Goal: Task Accomplishment & Management: Manage account settings

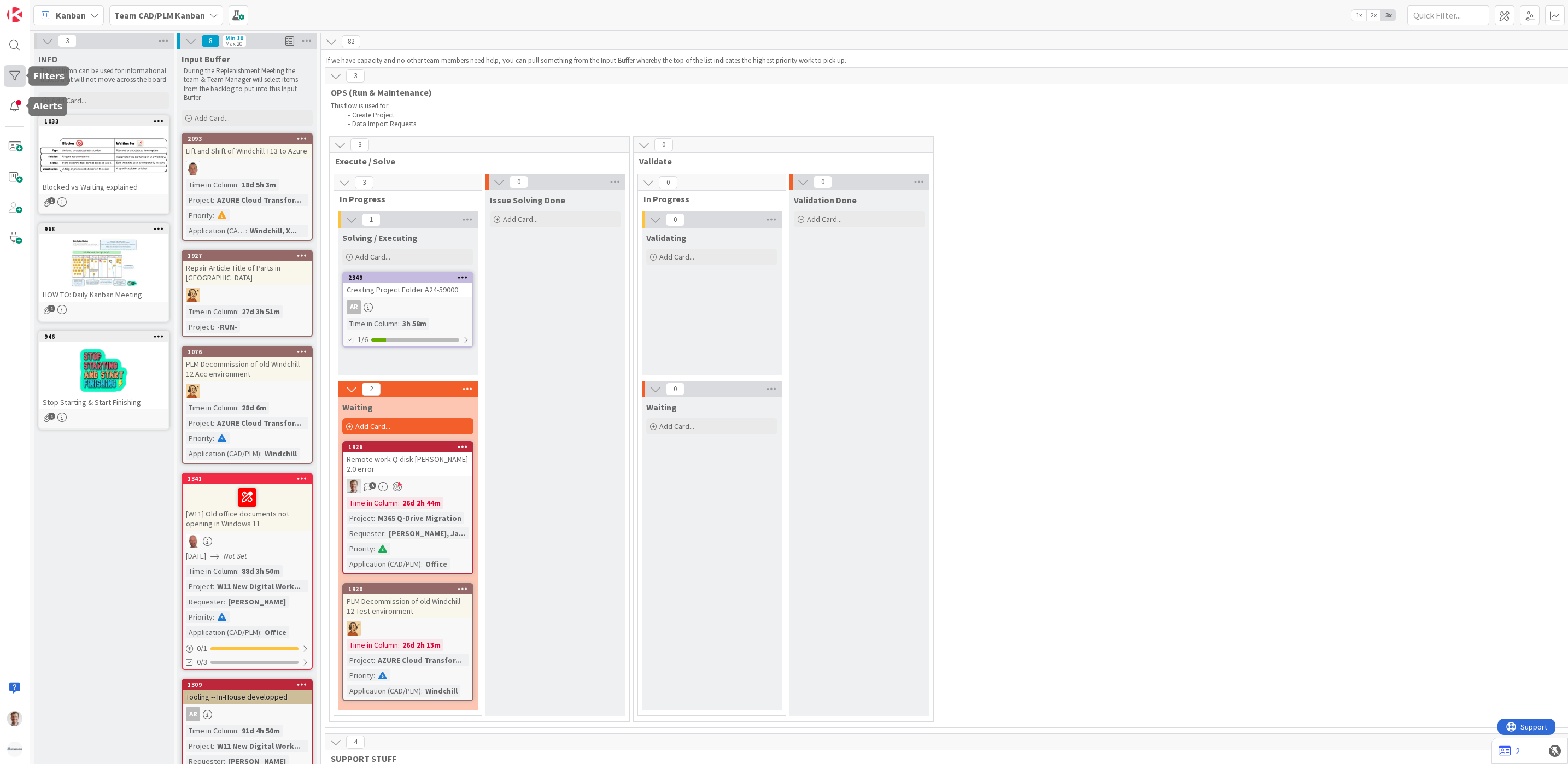
click at [17, 80] on div at bounding box center [15, 76] width 22 height 22
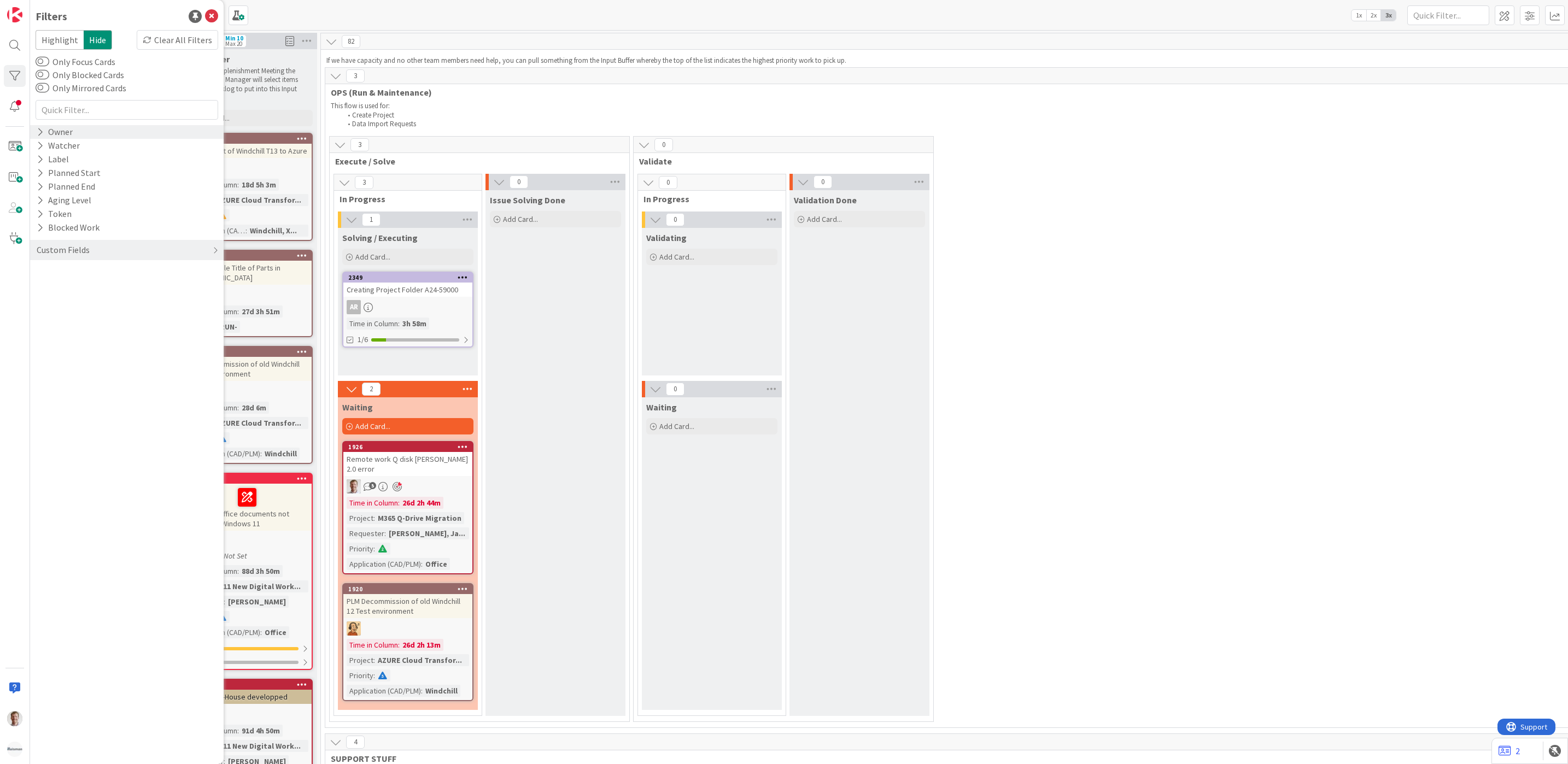
click at [38, 129] on icon at bounding box center [40, 132] width 7 height 9
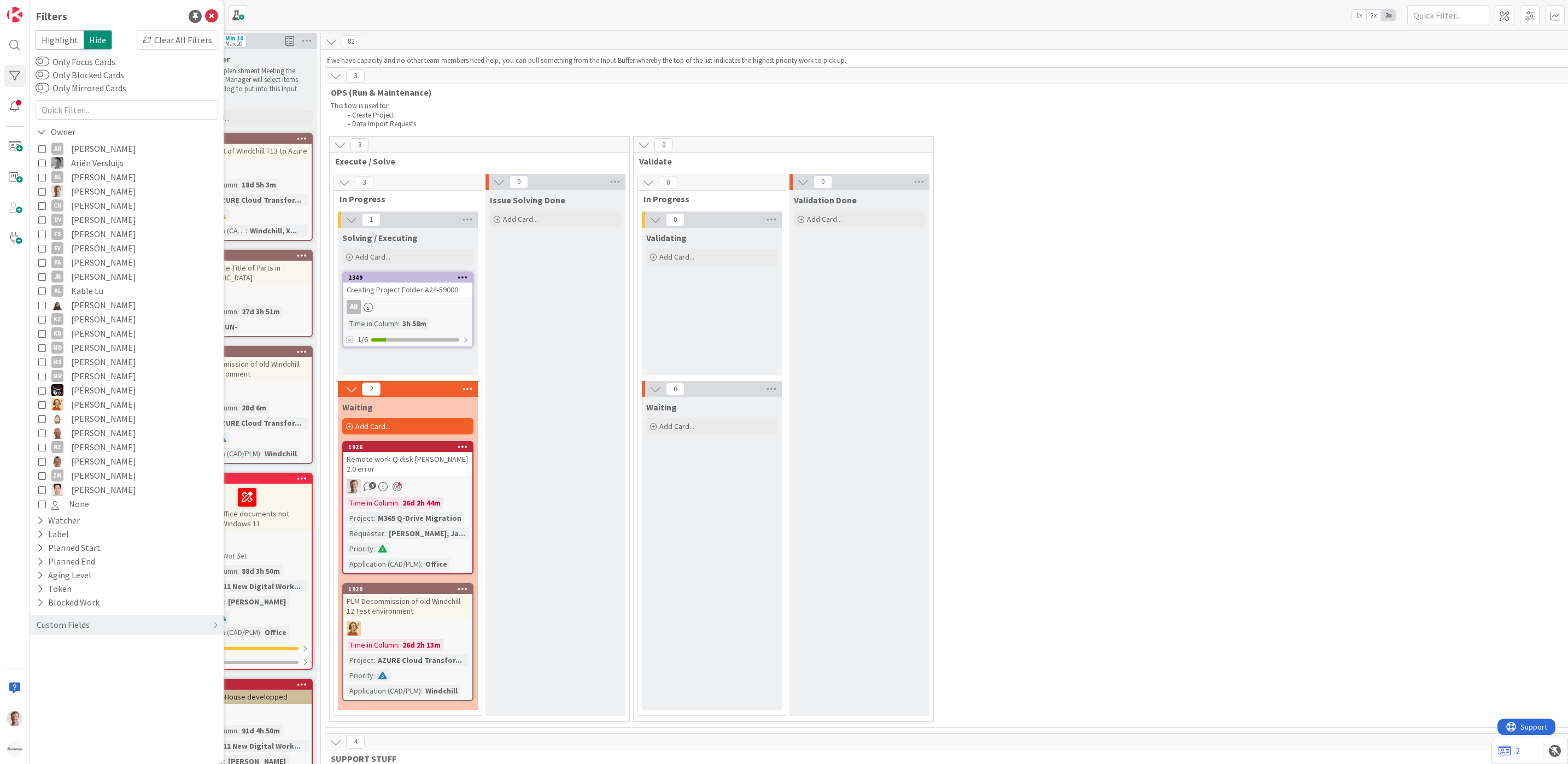
click at [40, 189] on icon at bounding box center [42, 191] width 7 height 7
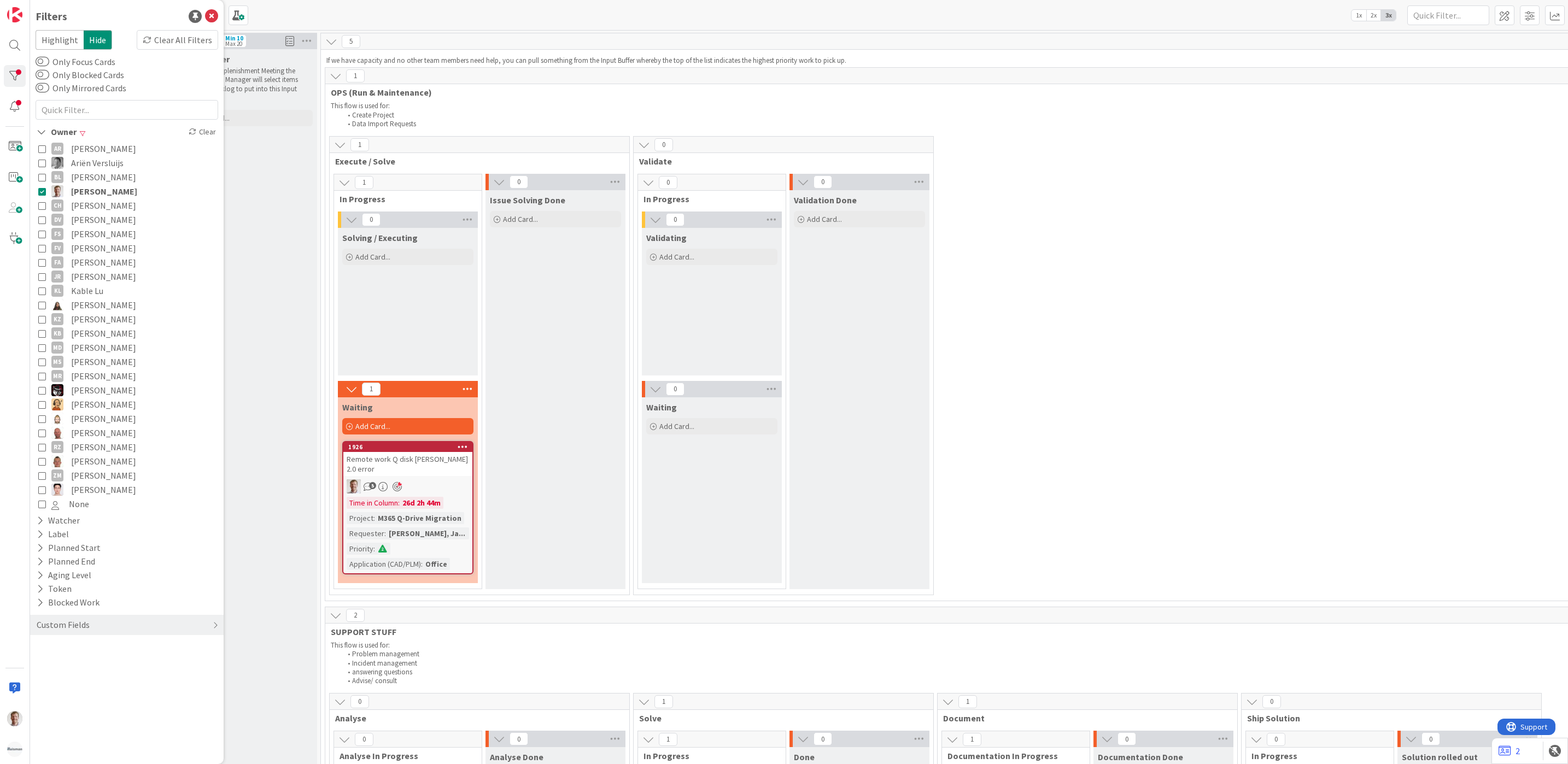
click at [1036, 408] on div "1 Execute / Solve 1 In Progress 0 Solving / Executing Add Card... 1 Waiting Add…" at bounding box center [1239, 368] width 1824 height 464
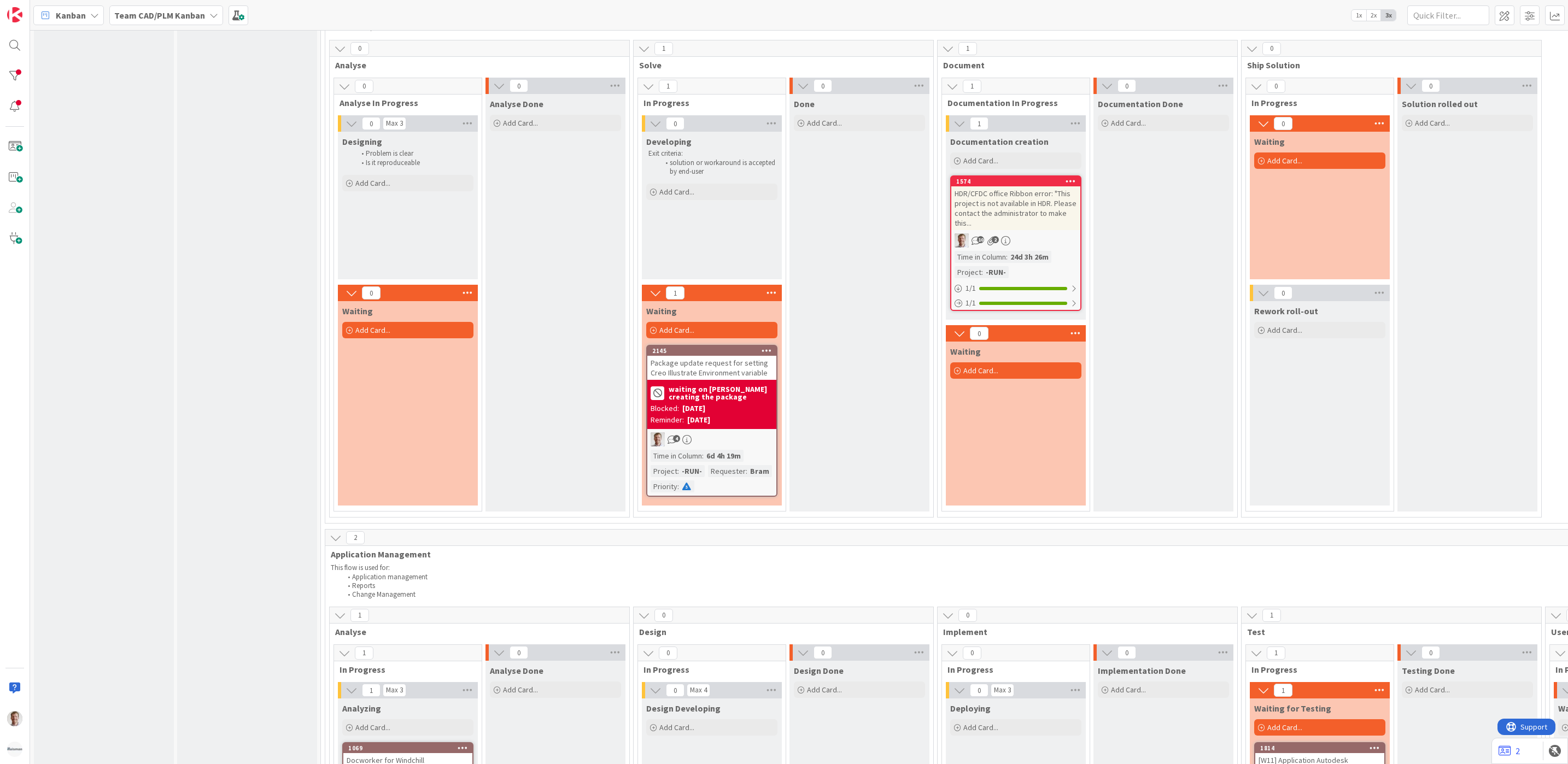
scroll to position [656, 0]
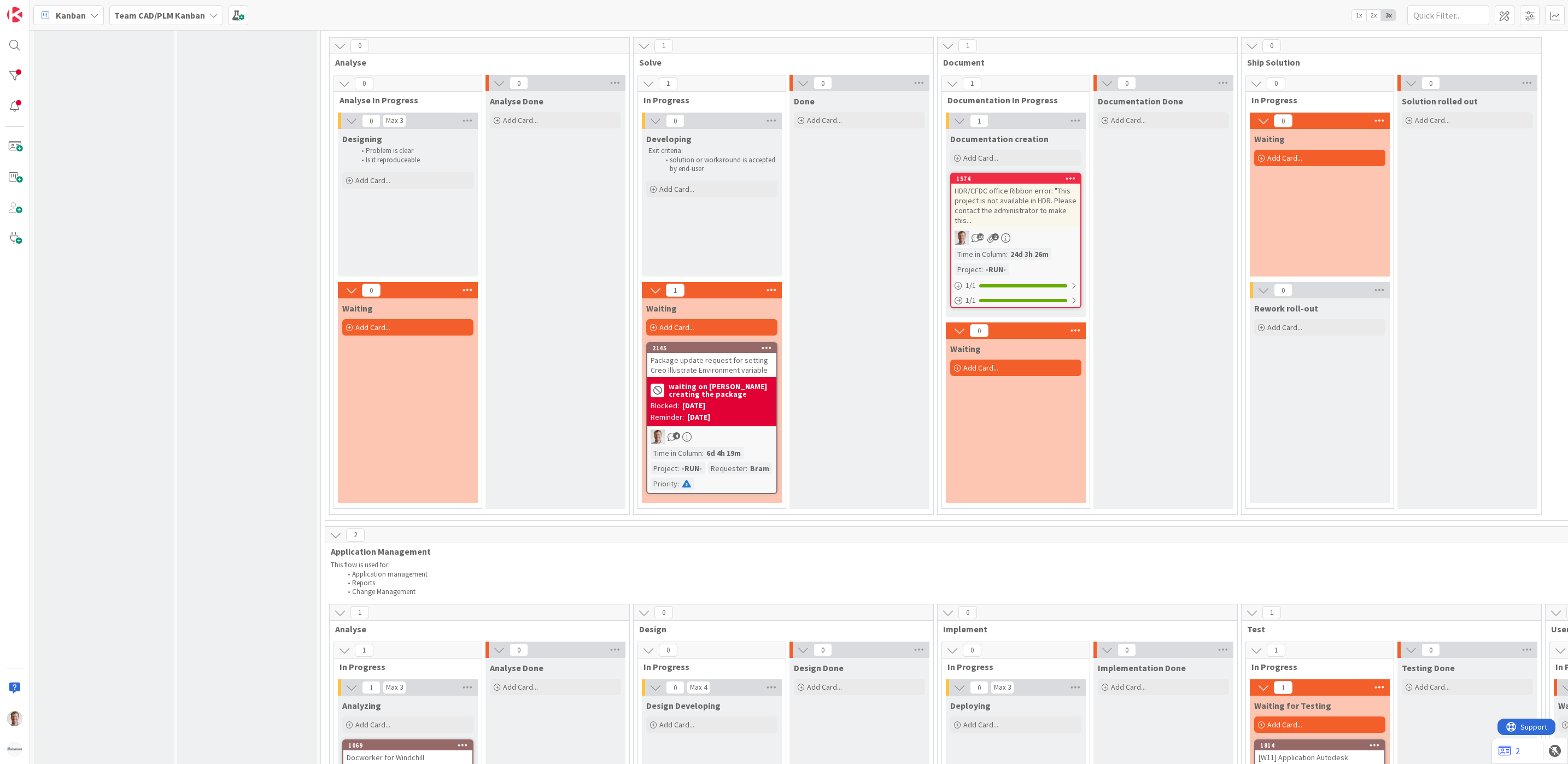
click at [702, 358] on div "Package update request for setting Creo Illustrate Environment variable" at bounding box center [711, 365] width 129 height 24
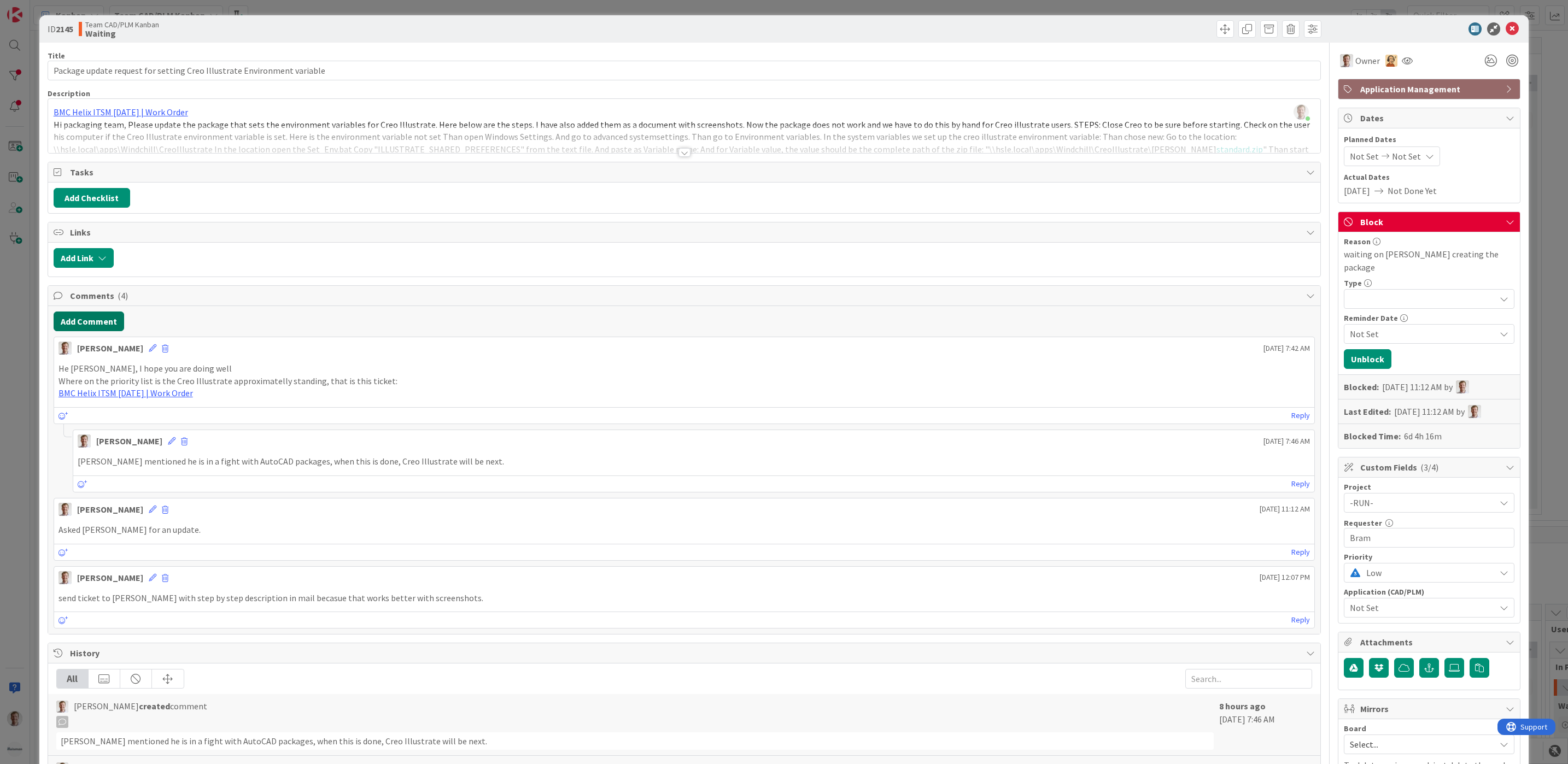
click at [78, 320] on button "Add Comment" at bounding box center [88, 322] width 70 height 20
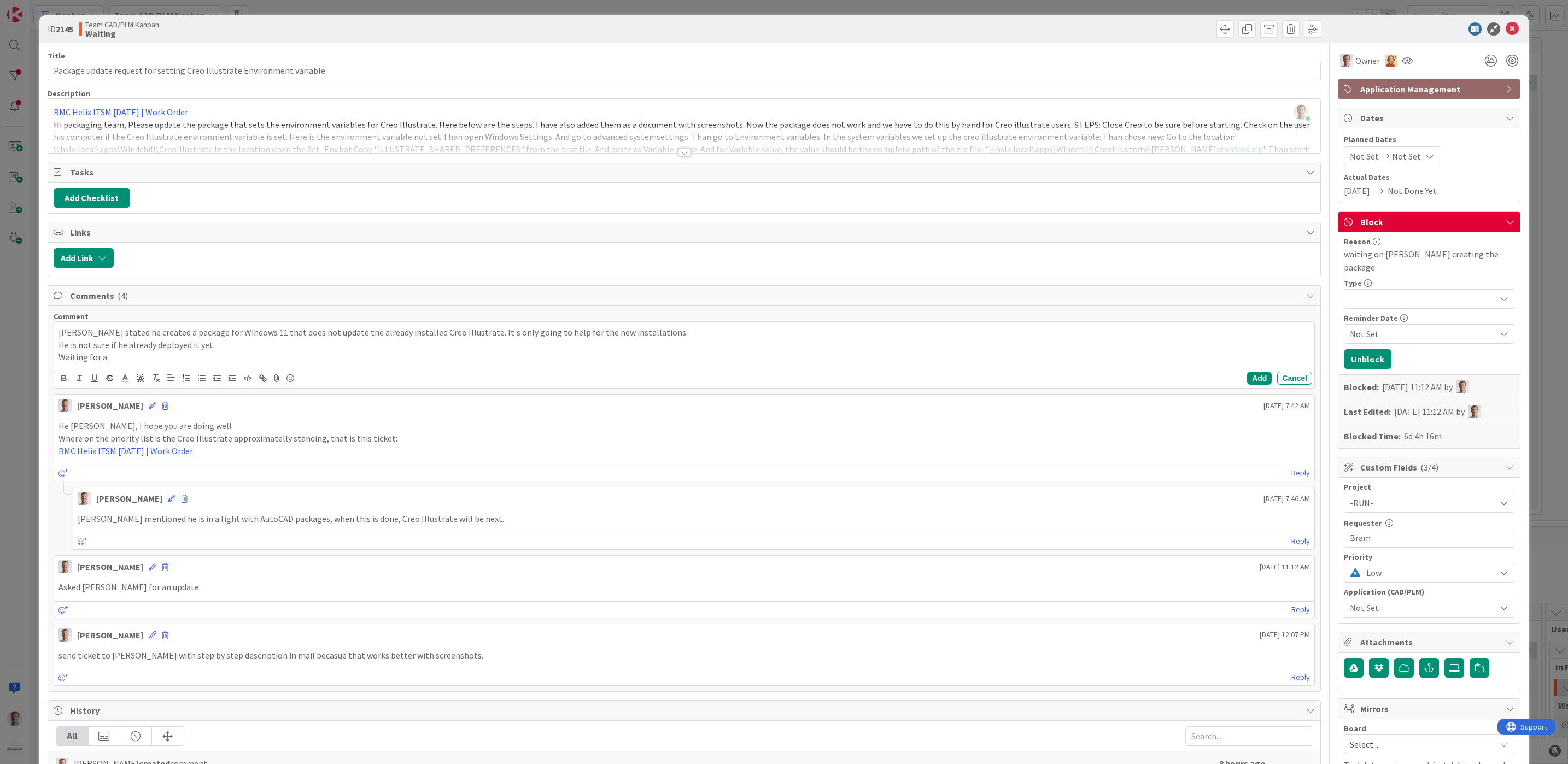
click at [91, 333] on p "[PERSON_NAME] stated he created a package for Windows 11 that does not update t…" at bounding box center [684, 333] width 1252 height 13
click at [114, 337] on p "[PERSON_NAME] stated he created a package for Windows 11 that does not update t…" at bounding box center [684, 333] width 1252 height 13
drag, startPoint x: 110, startPoint y: 362, endPoint x: 162, endPoint y: 366, distance: 52.2
click at [112, 362] on p "Waiting for a" at bounding box center [684, 357] width 1252 height 13
click at [1247, 385] on button "Add" at bounding box center [1259, 378] width 25 height 13
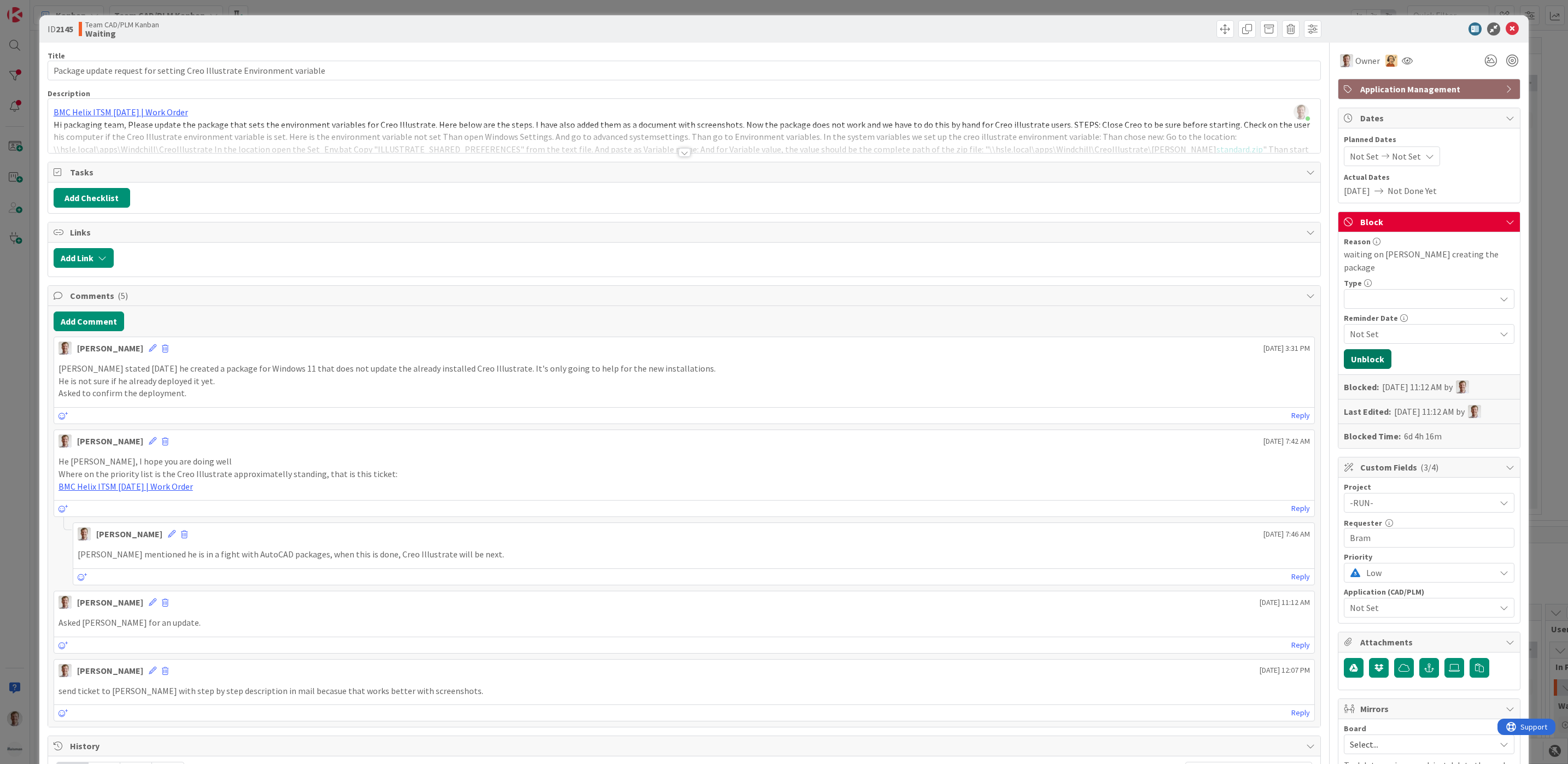
click at [1355, 349] on button "Unblock" at bounding box center [1368, 359] width 48 height 20
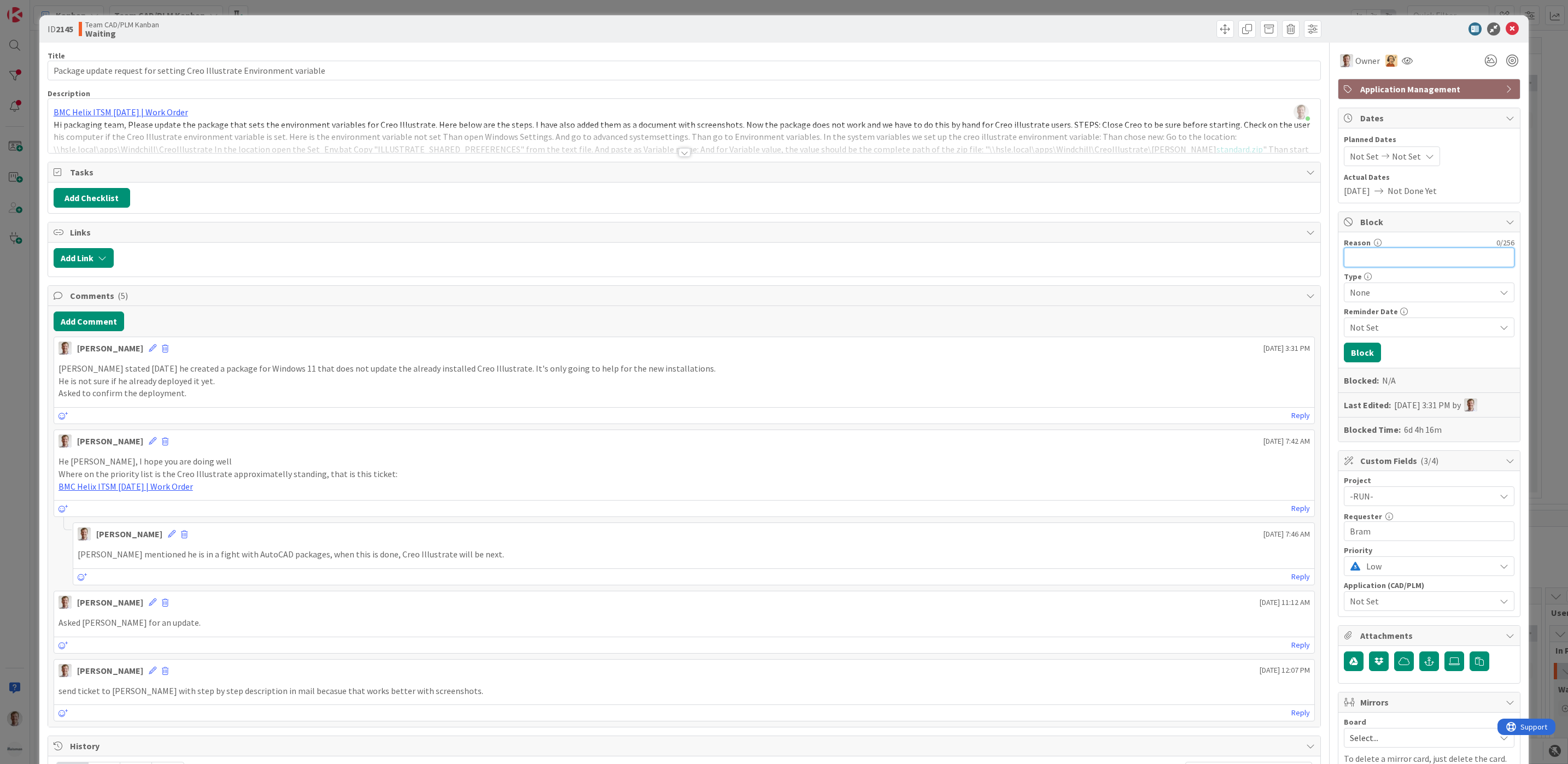
click at [1371, 254] on input "Reason" at bounding box center [1429, 257] width 170 height 20
type input "Waiting for [PERSON_NAME] confirming the package"
click at [1414, 289] on span "None" at bounding box center [1420, 292] width 140 height 15
click at [1350, 359] on icon at bounding box center [1355, 358] width 9 height 17
click at [1399, 330] on span "Not Set" at bounding box center [1422, 327] width 145 height 13
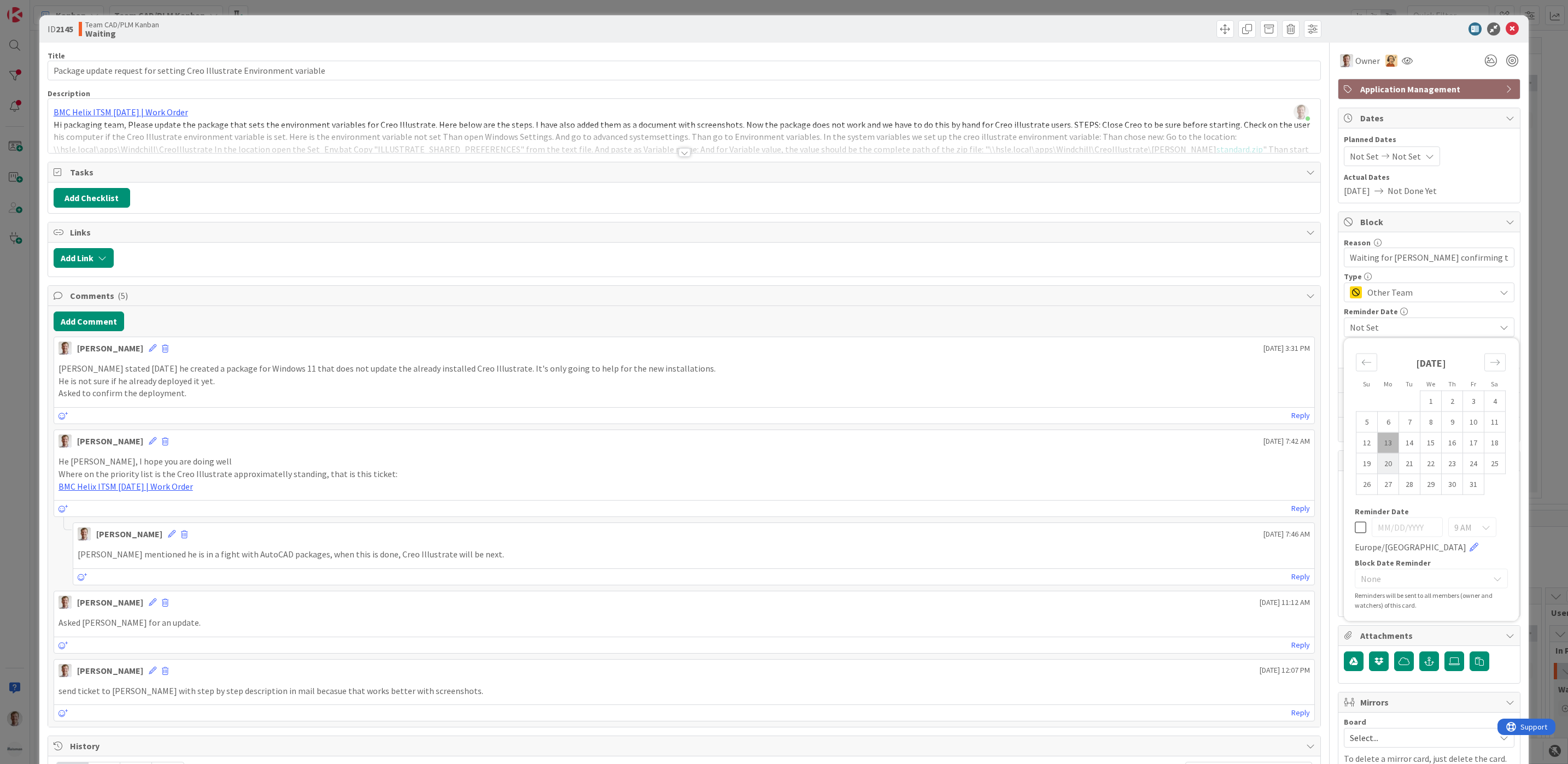
click at [1378, 463] on td "20" at bounding box center [1388, 464] width 21 height 21
click at [1499, 330] on icon at bounding box center [1504, 327] width 9 height 9
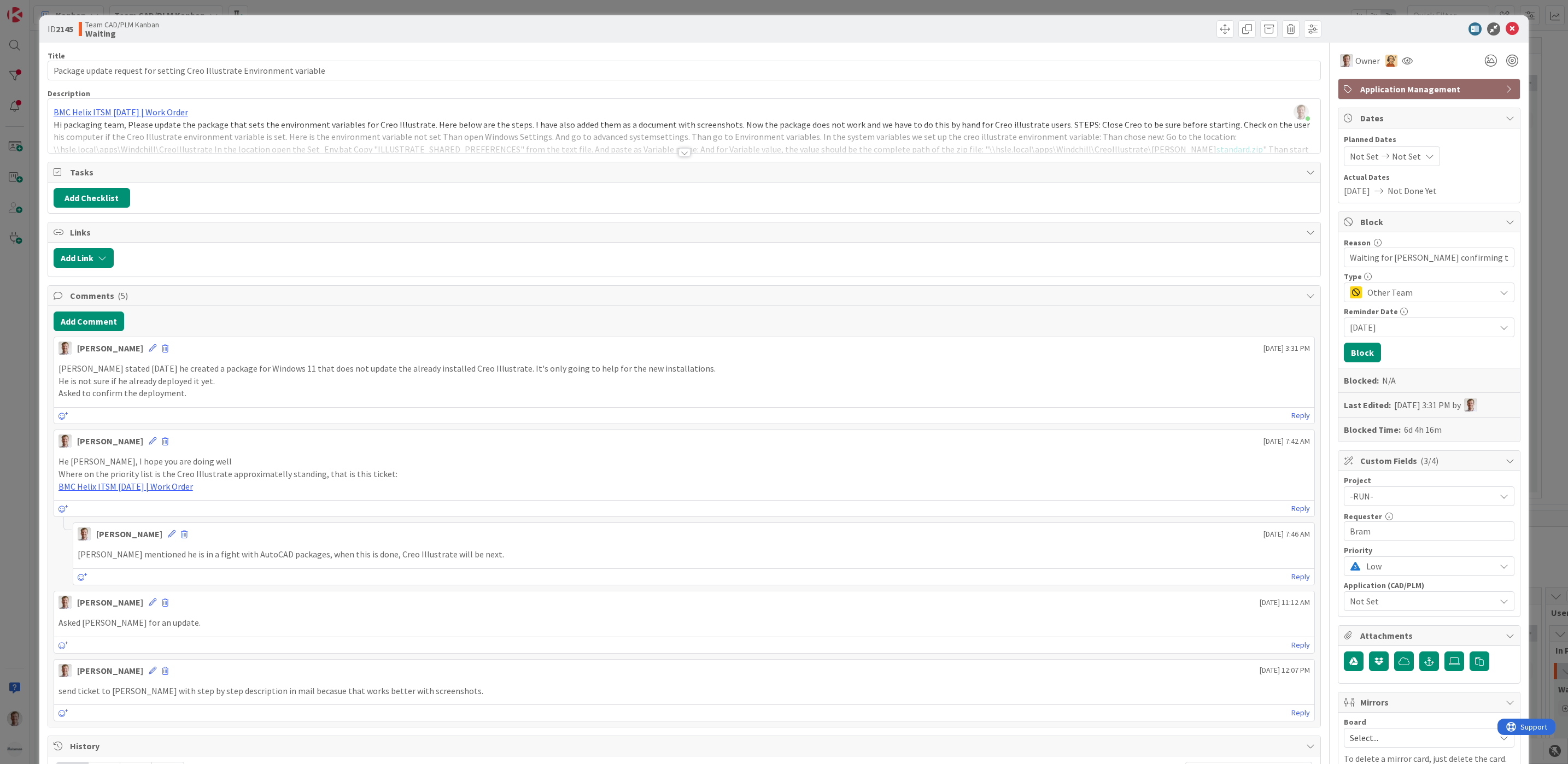
click at [1499, 328] on icon at bounding box center [1504, 327] width 9 height 9
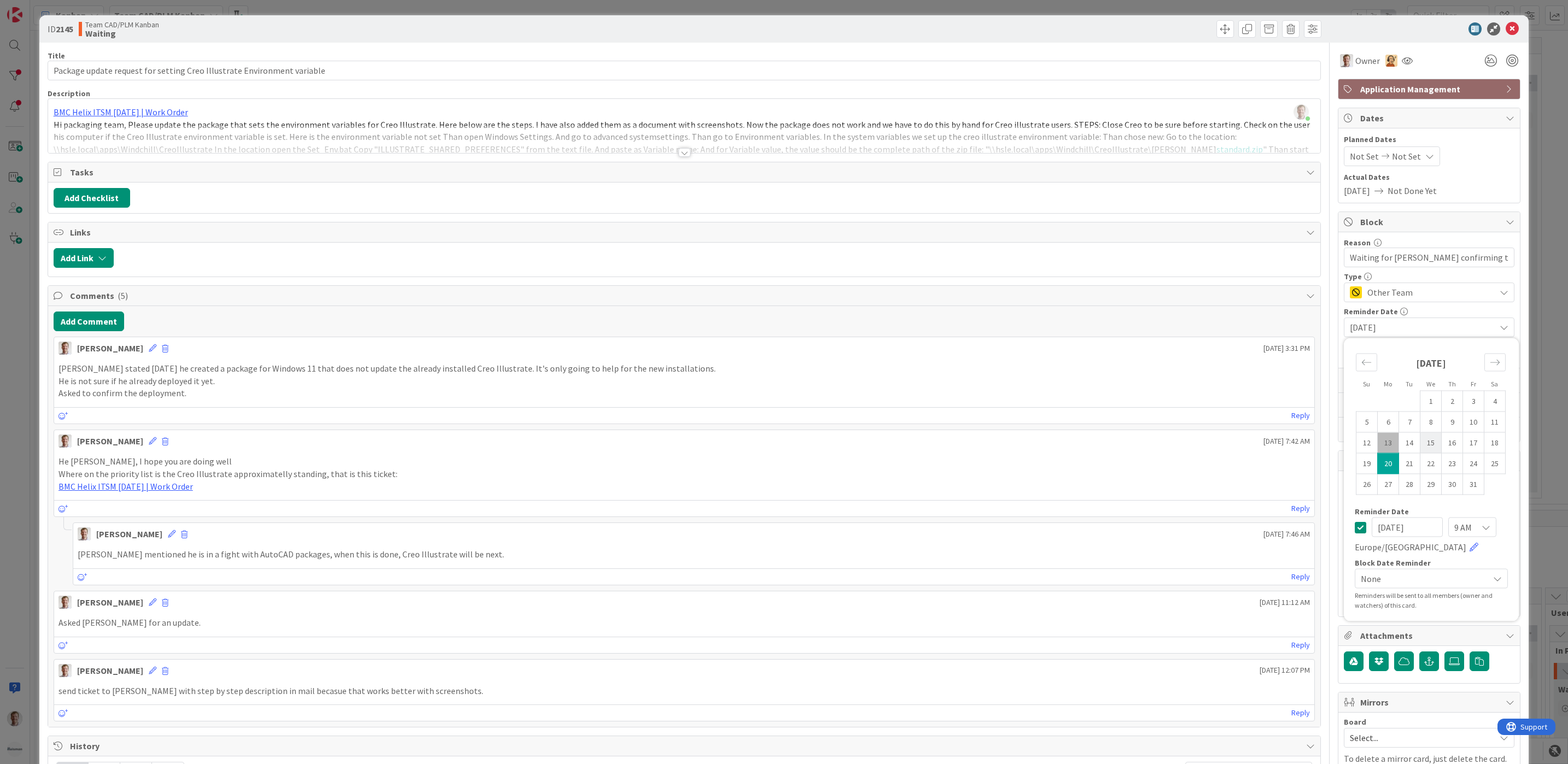
click at [1420, 443] on td "15" at bounding box center [1431, 443] width 21 height 21
type input "[DATE]"
click at [1499, 332] on icon at bounding box center [1504, 327] width 9 height 9
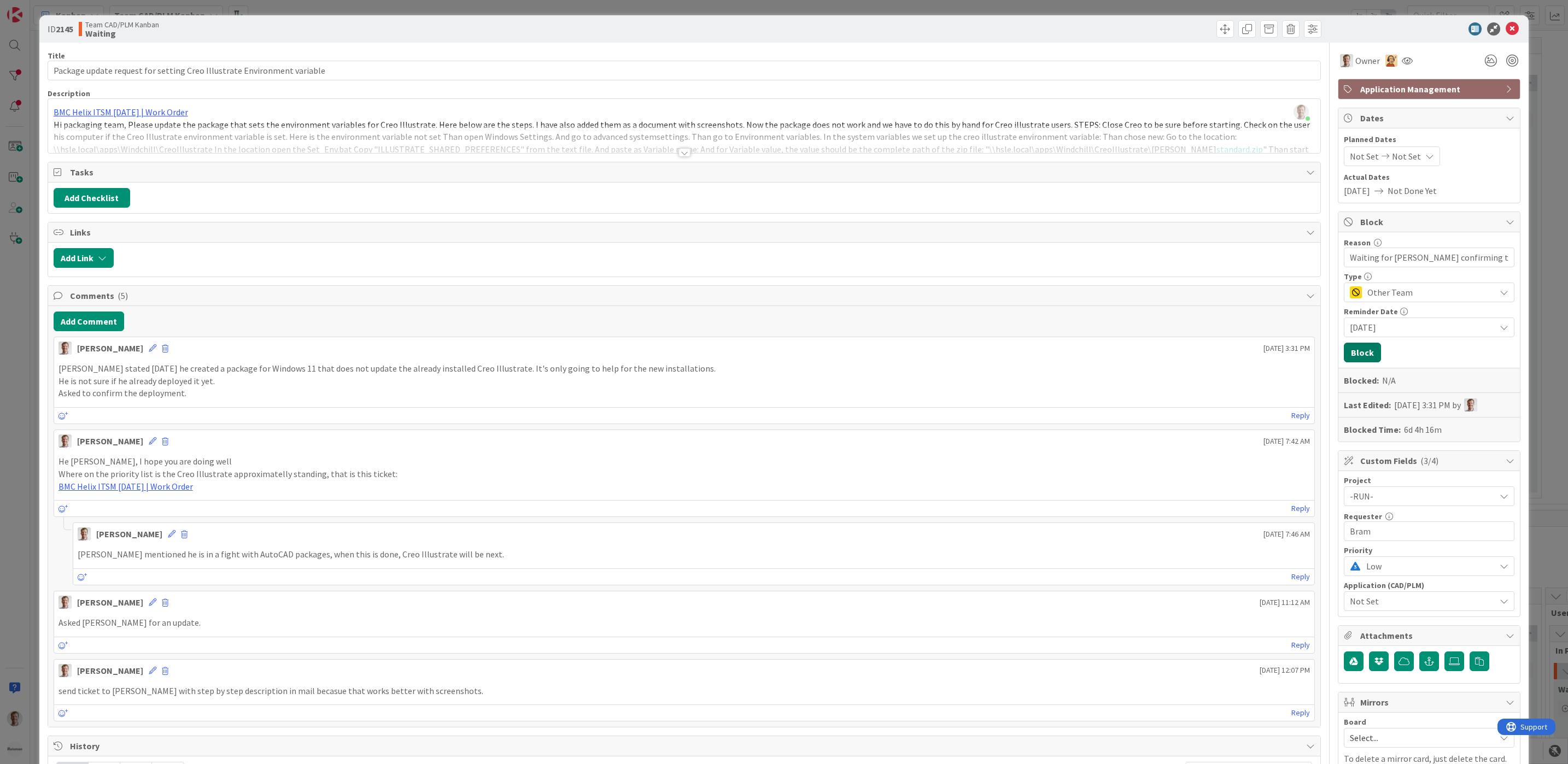
click at [1355, 352] on button "Block" at bounding box center [1362, 352] width 37 height 20
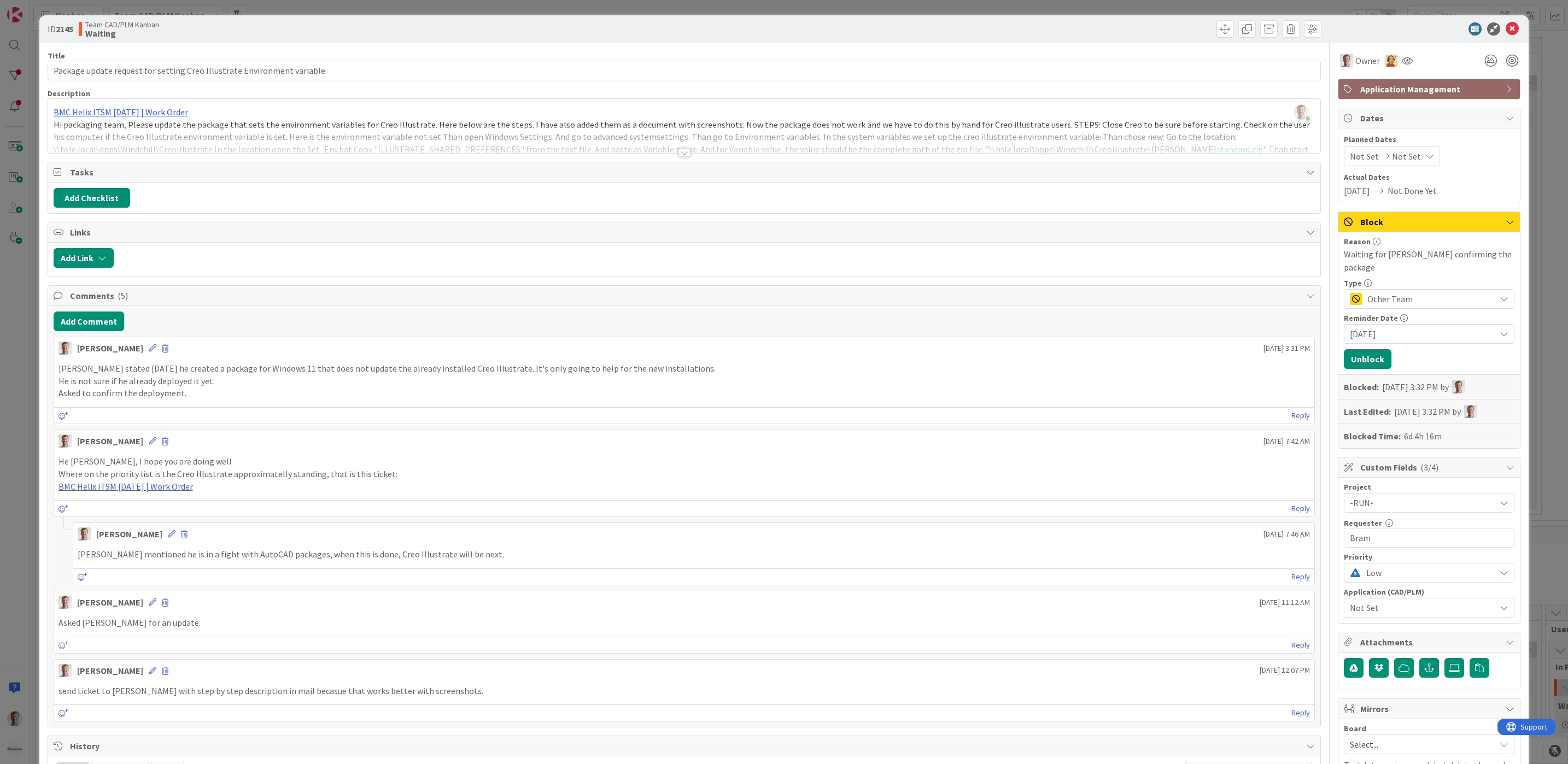
click at [1499, 295] on icon at bounding box center [1504, 299] width 9 height 9
click at [1499, 295] on icon at bounding box center [1503, 300] width 9 height 9
click at [1506, 25] on icon at bounding box center [1512, 29] width 13 height 13
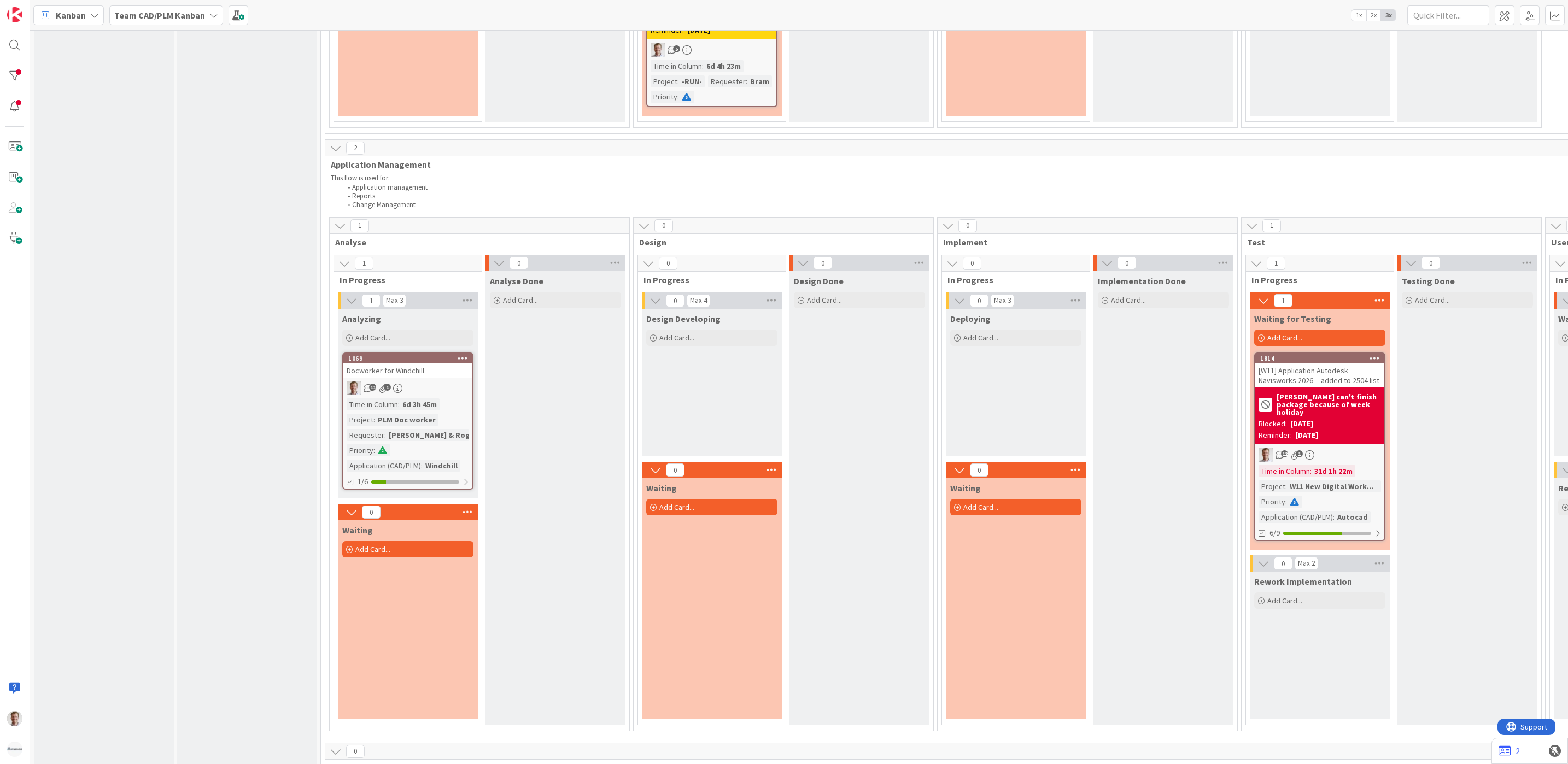
scroll to position [1066, 0]
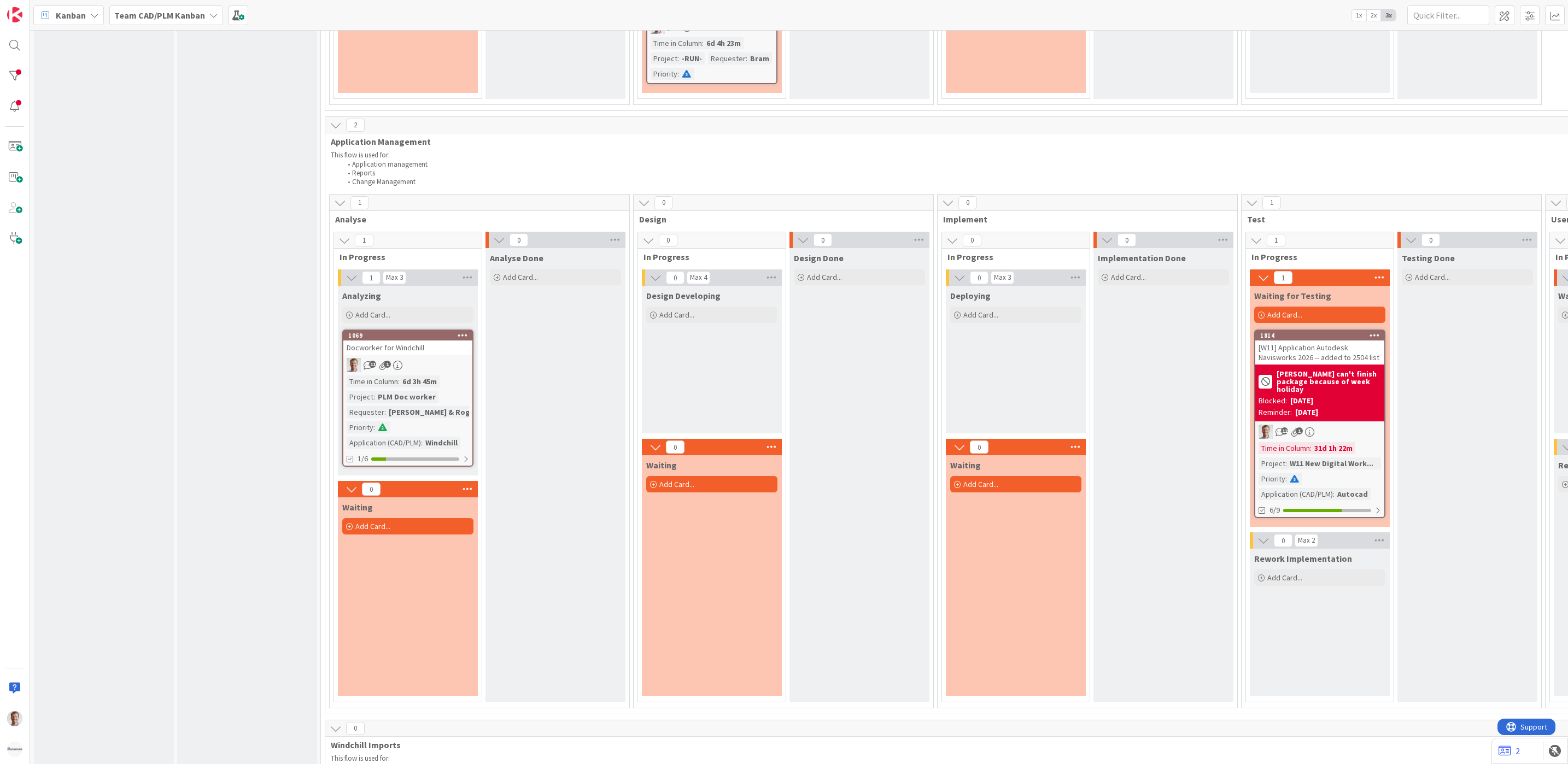
click at [1368, 379] on b "[PERSON_NAME] can't finish package because of week holiday" at bounding box center [1328, 381] width 104 height 23
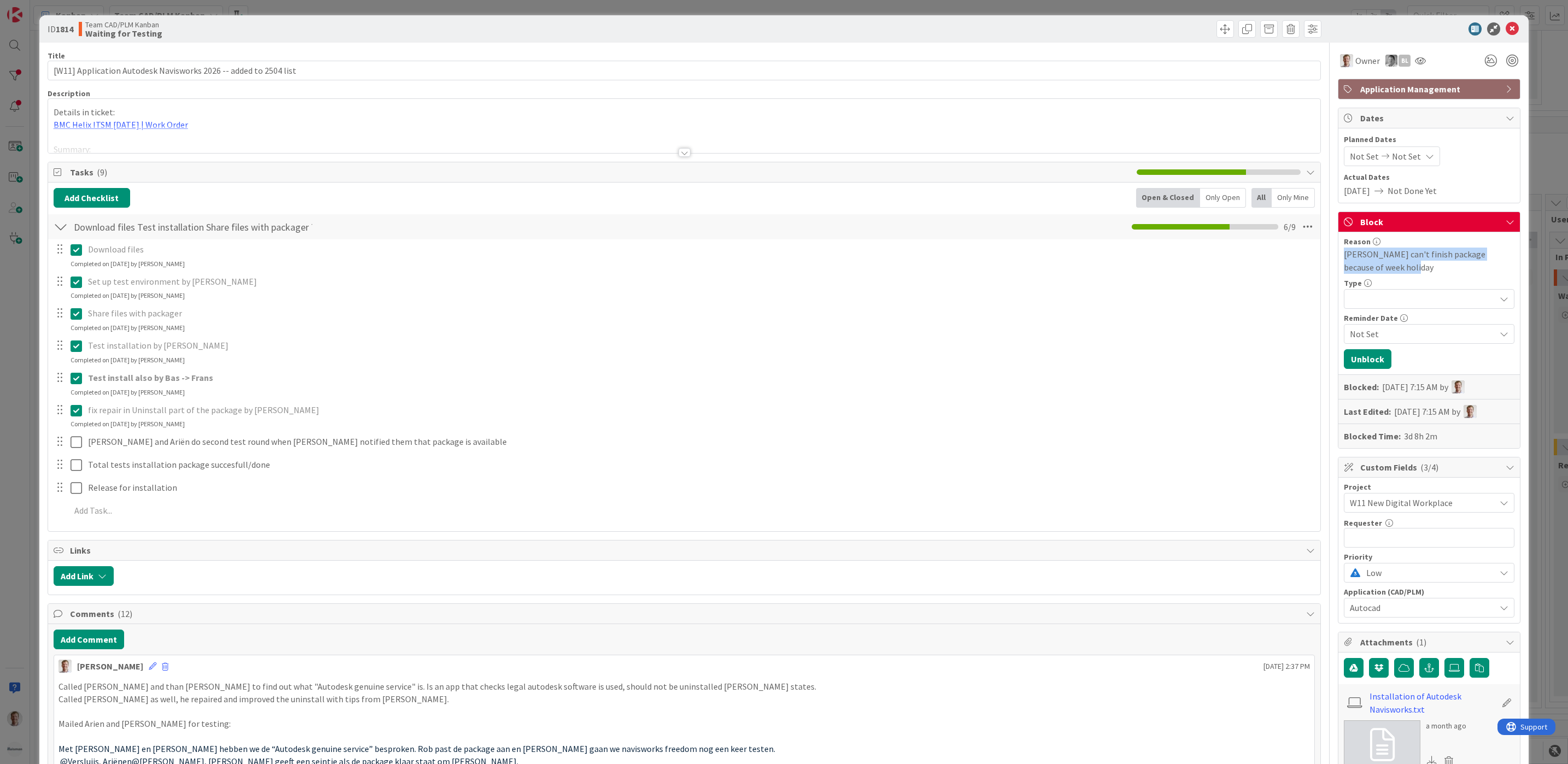
drag, startPoint x: 1388, startPoint y: 270, endPoint x: 1322, endPoint y: 256, distance: 67.5
drag, startPoint x: 1322, startPoint y: 256, endPoint x: 1496, endPoint y: 306, distance: 181.0
click at [1496, 306] on div at bounding box center [1429, 299] width 170 height 20
click at [1382, 347] on span "Other Team" at bounding box center [1444, 345] width 126 height 17
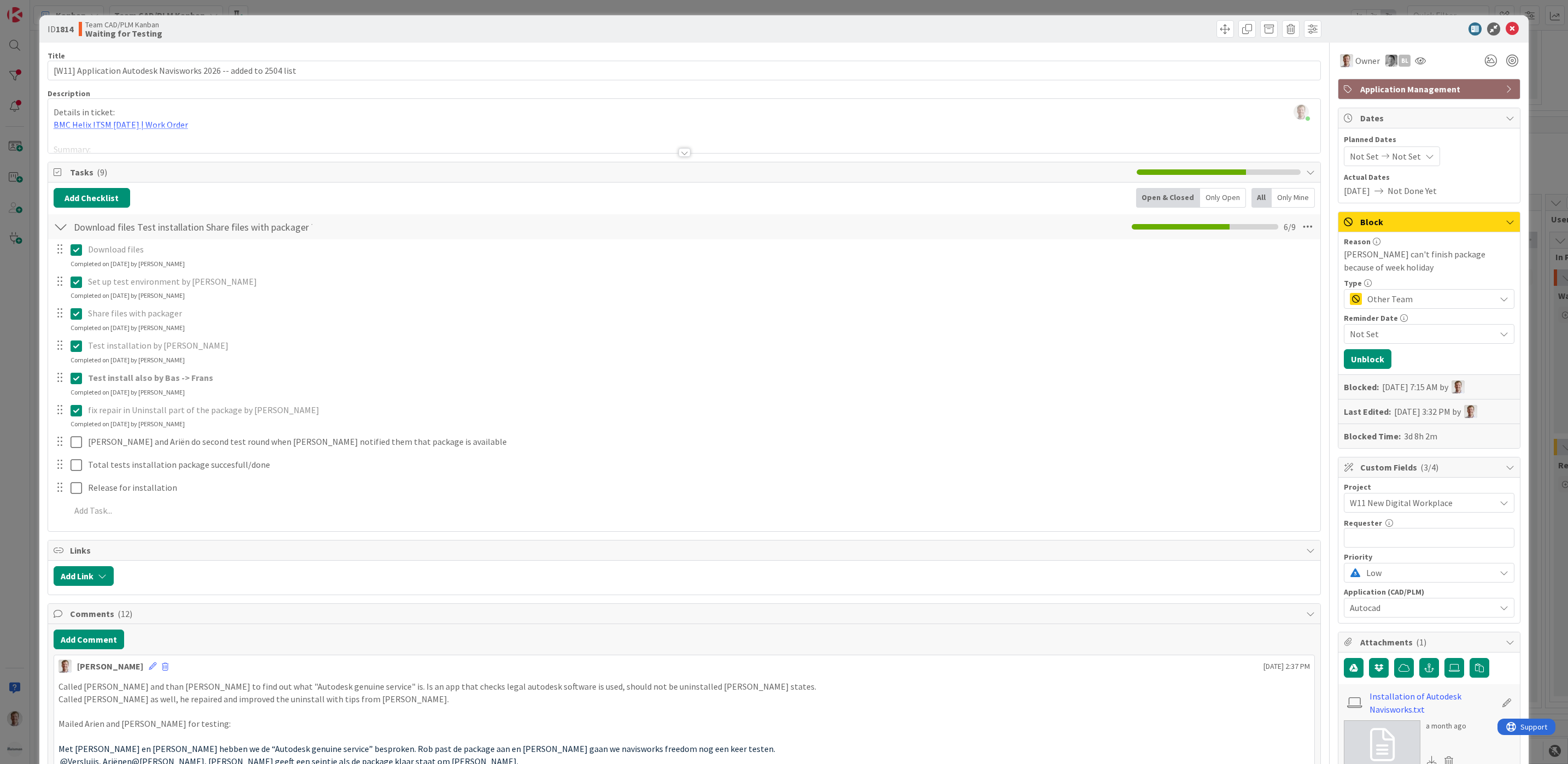
click at [1399, 333] on span "Not Set" at bounding box center [1422, 333] width 145 height 13
click at [1377, 469] on td "20" at bounding box center [1388, 470] width 21 height 21
type input "[DATE]"
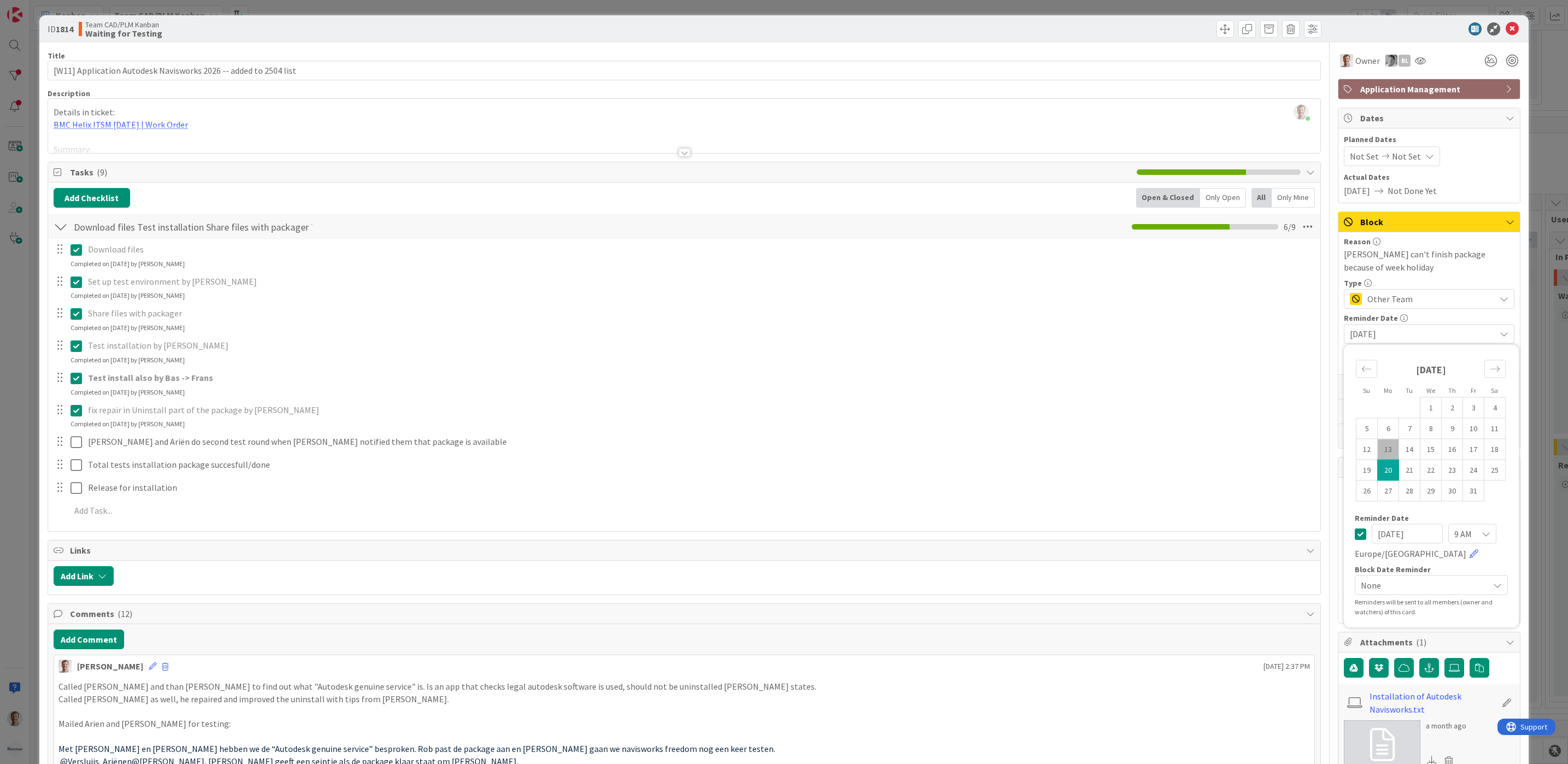
click at [1482, 535] on icon at bounding box center [1486, 534] width 9 height 9
click at [1418, 410] on span "11 AM" at bounding box center [1441, 402] width 99 height 17
click at [1499, 333] on icon at bounding box center [1504, 334] width 9 height 9
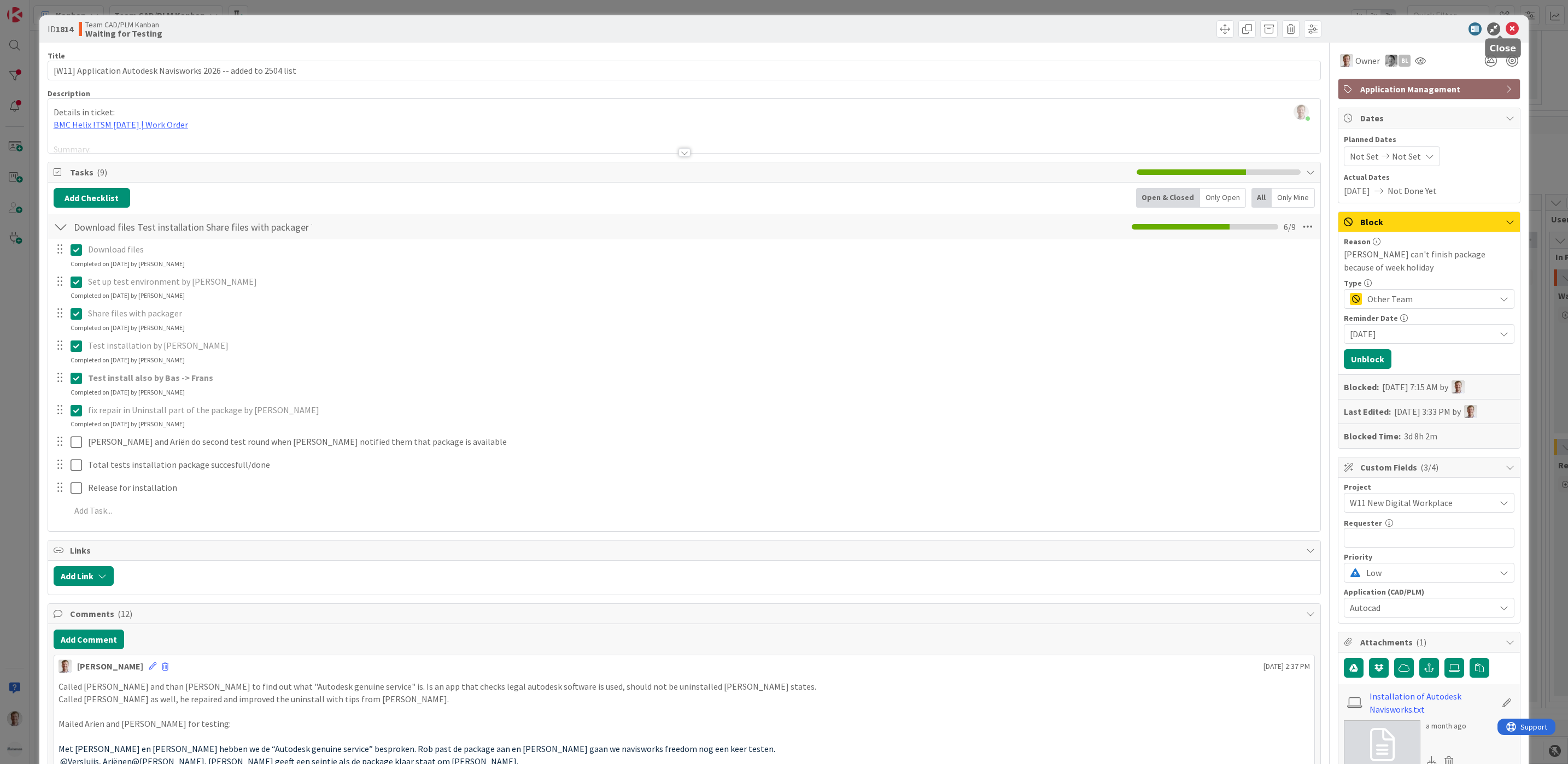
click at [1506, 26] on icon at bounding box center [1512, 29] width 13 height 13
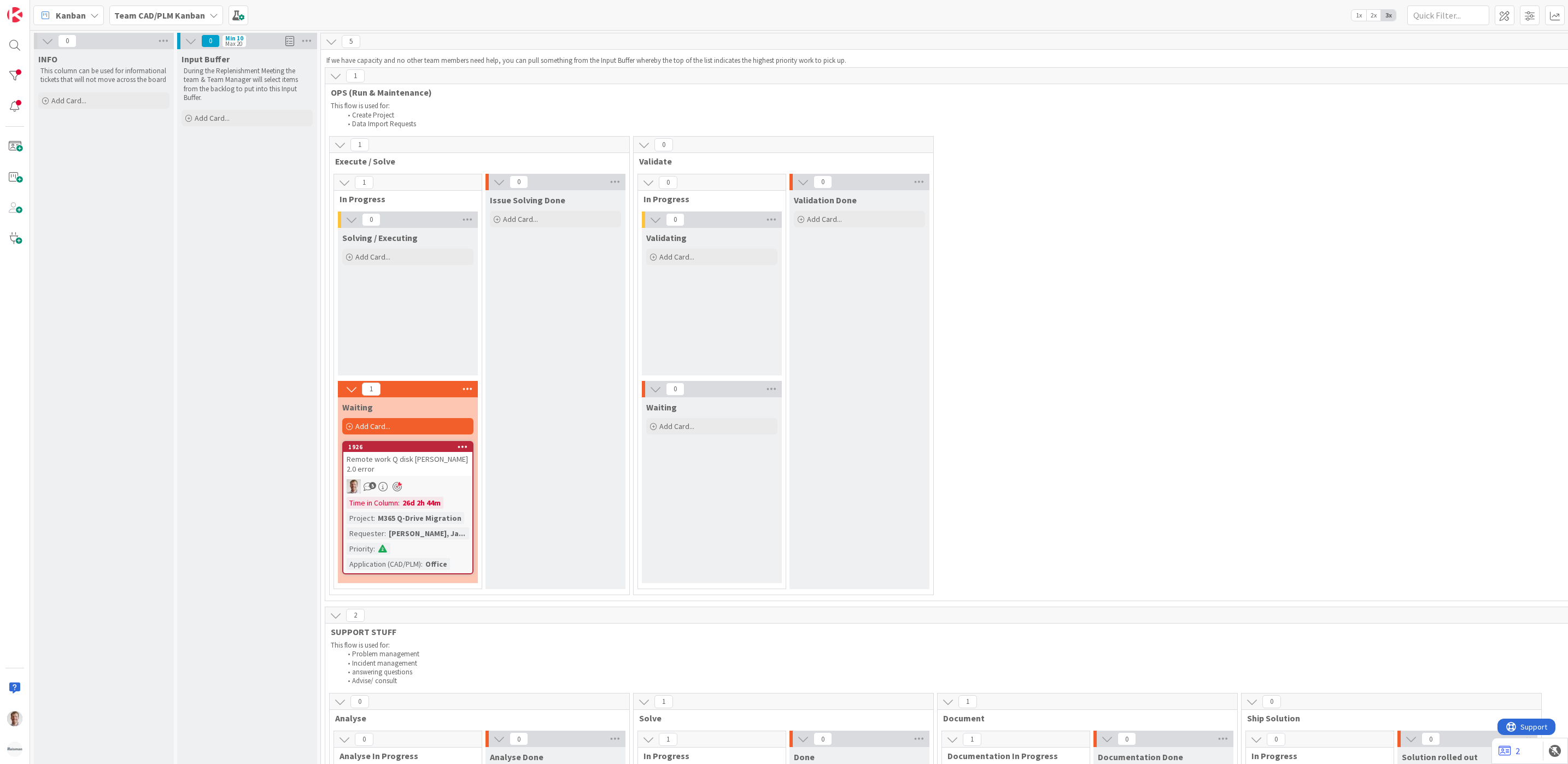
click at [10, 74] on div at bounding box center [15, 76] width 22 height 22
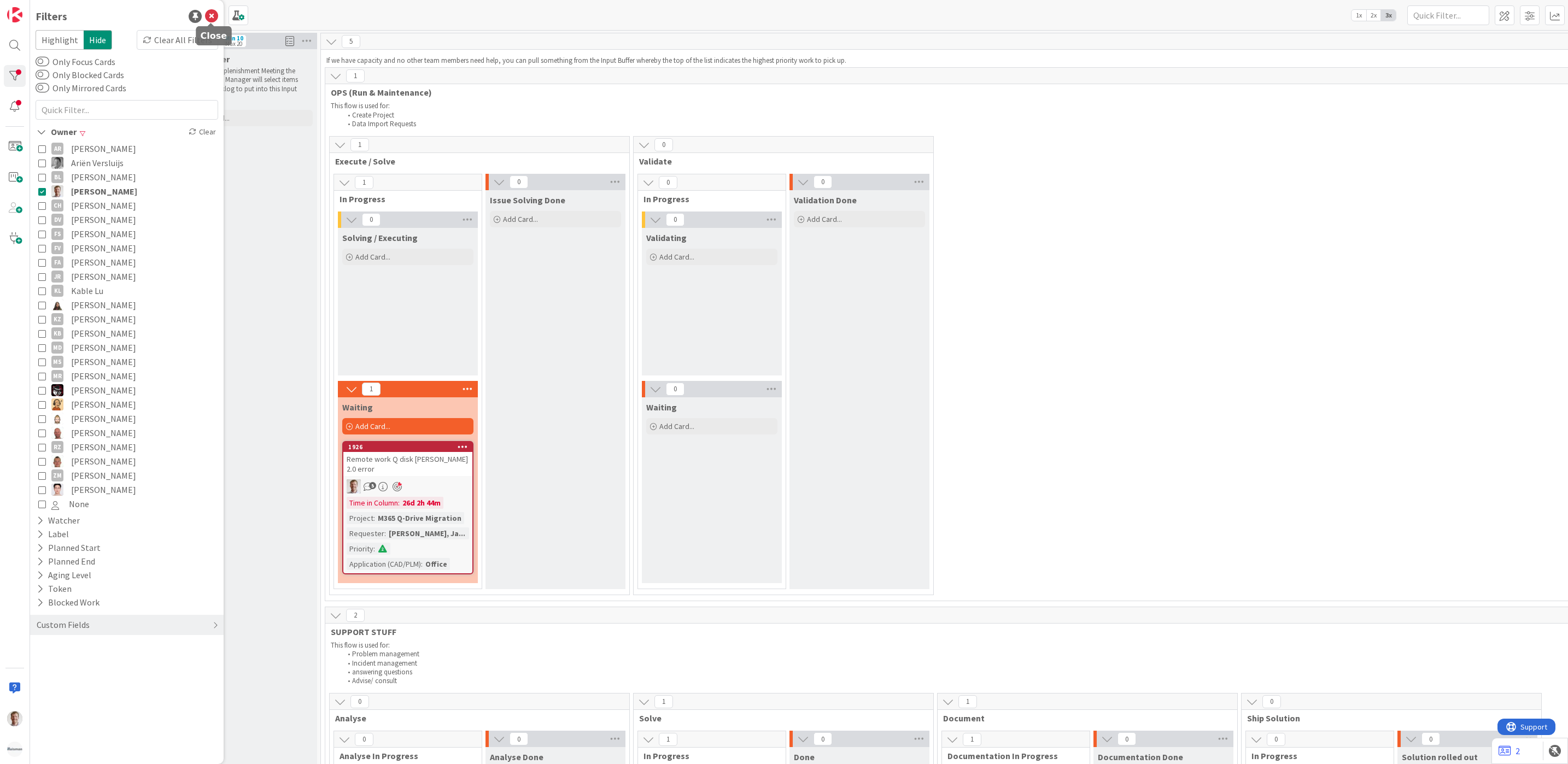
click at [213, 15] on icon at bounding box center [211, 16] width 13 height 13
